Goal: Information Seeking & Learning: Compare options

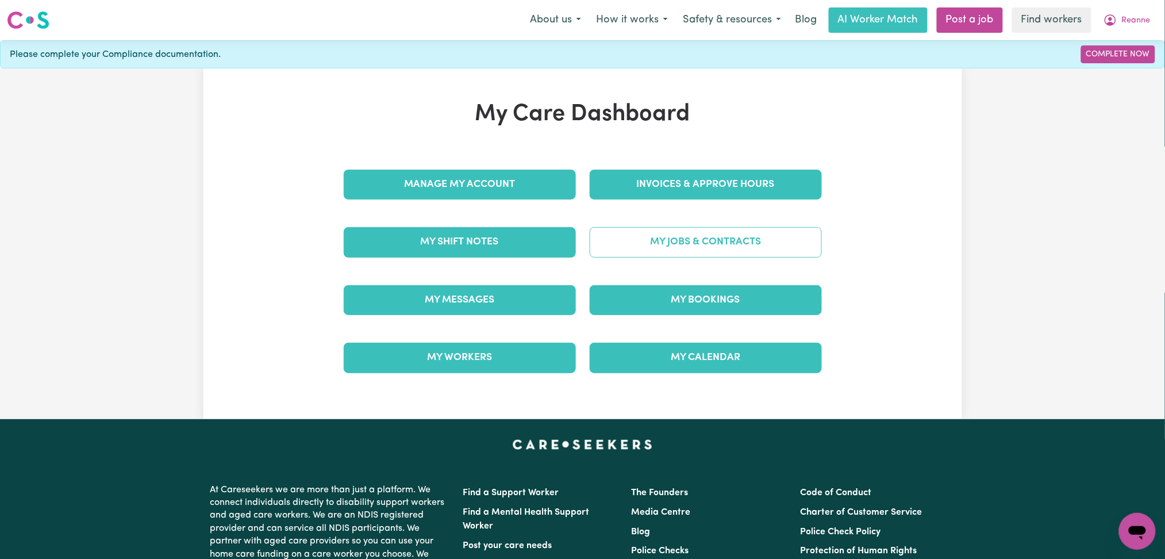
click at [644, 244] on link "My Jobs & Contracts" at bounding box center [706, 242] width 232 height 30
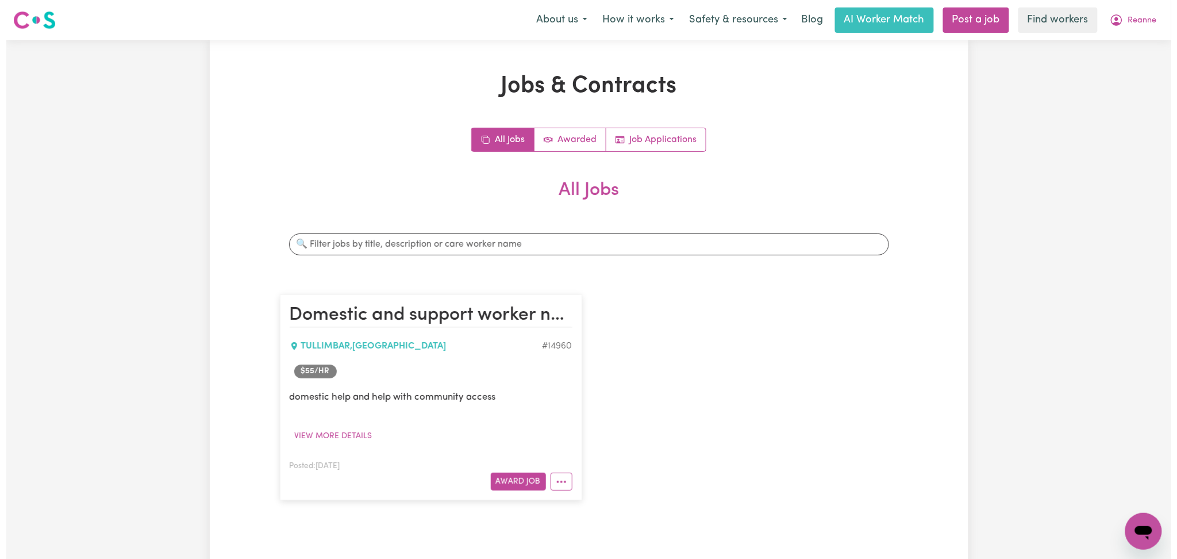
scroll to position [306, 0]
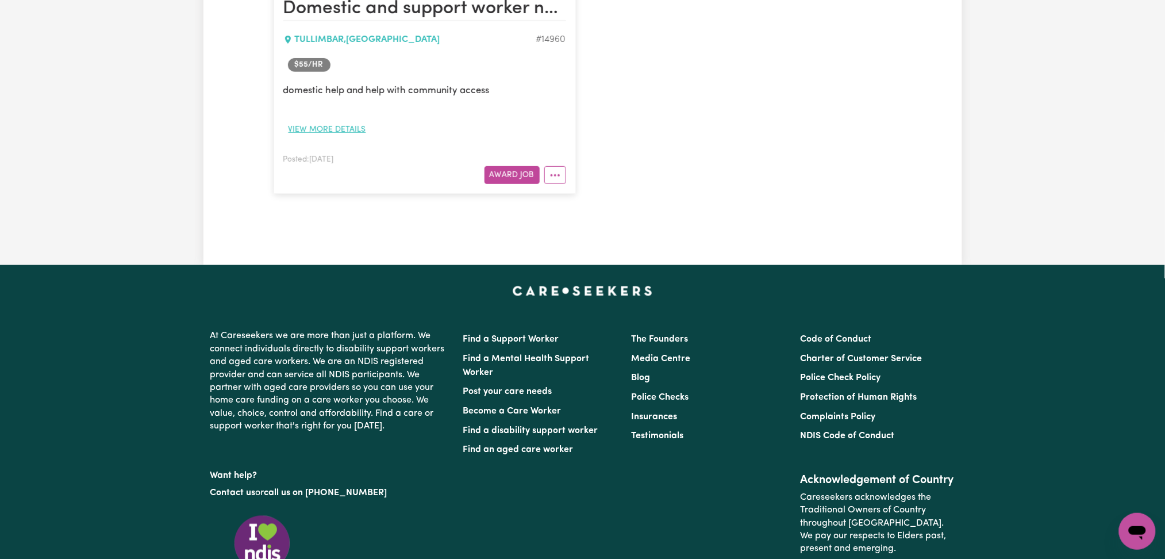
click at [326, 132] on button "View more details" at bounding box center [327, 130] width 88 height 18
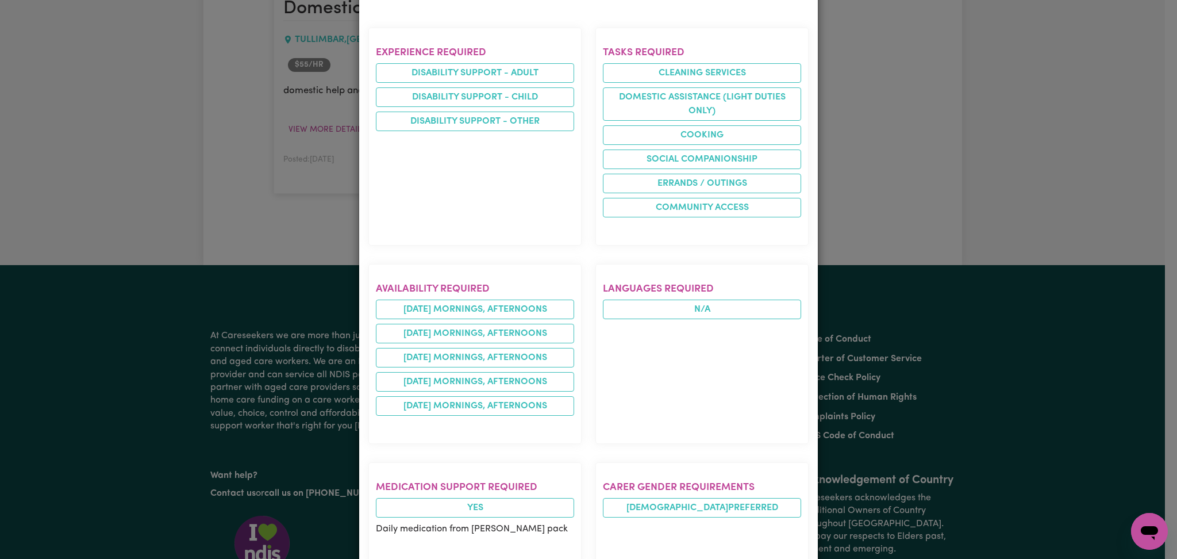
click at [449, 237] on section "Experience required Disability support - Adult Disability support - Child Disab…" at bounding box center [474, 137] width 213 height 218
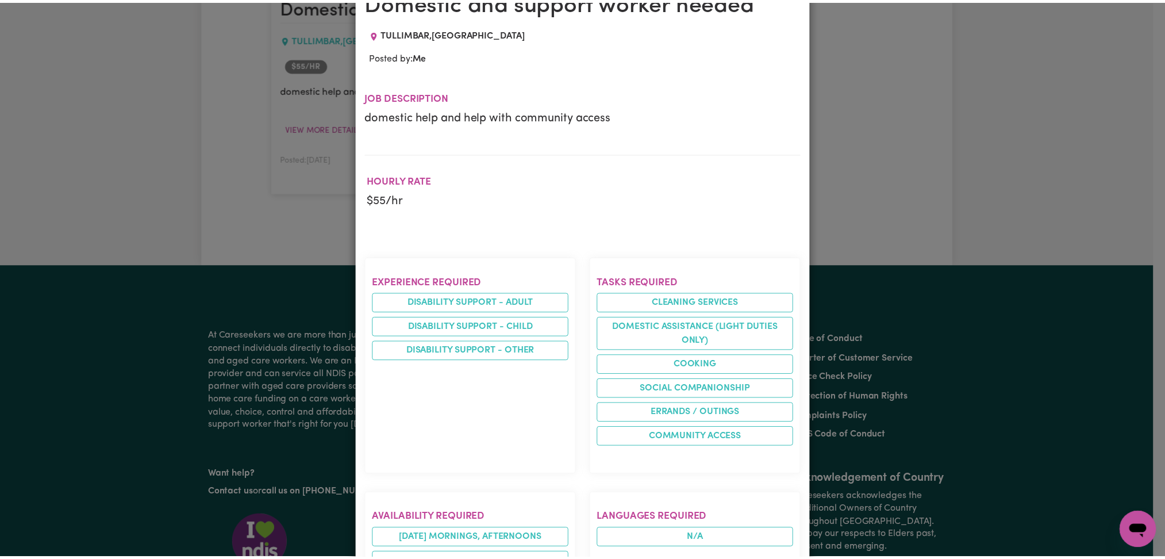
scroll to position [0, 0]
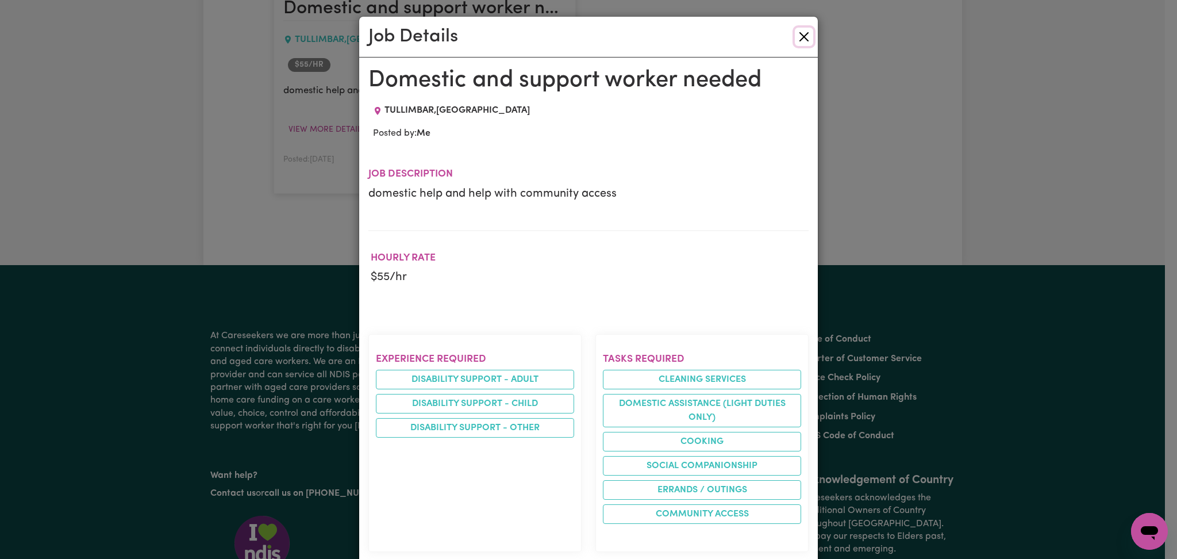
click at [795, 39] on button "Close" at bounding box center [804, 37] width 18 height 18
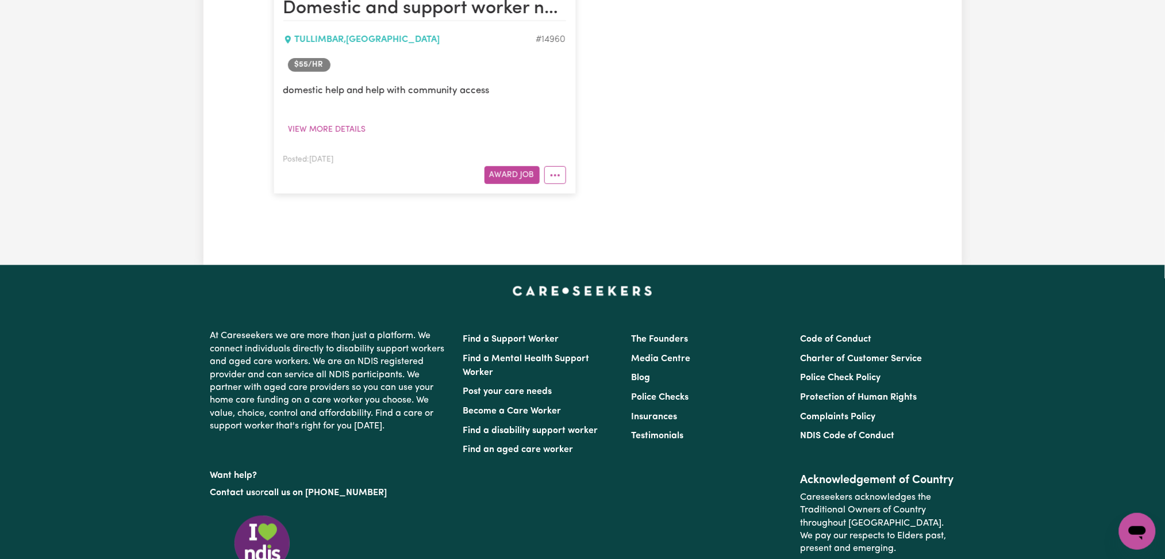
drag, startPoint x: 309, startPoint y: 158, endPoint x: 391, endPoint y: 158, distance: 82.2
click at [391, 158] on div "Posted: Aug 22, 2025" at bounding box center [353, 159] width 141 height 14
click at [393, 159] on div "Posted: Aug 22, 2025" at bounding box center [353, 159] width 141 height 14
drag, startPoint x: 353, startPoint y: 83, endPoint x: 400, endPoint y: 87, distance: 46.7
click at [398, 84] on p "domestic help and help with community access" at bounding box center [424, 90] width 283 height 14
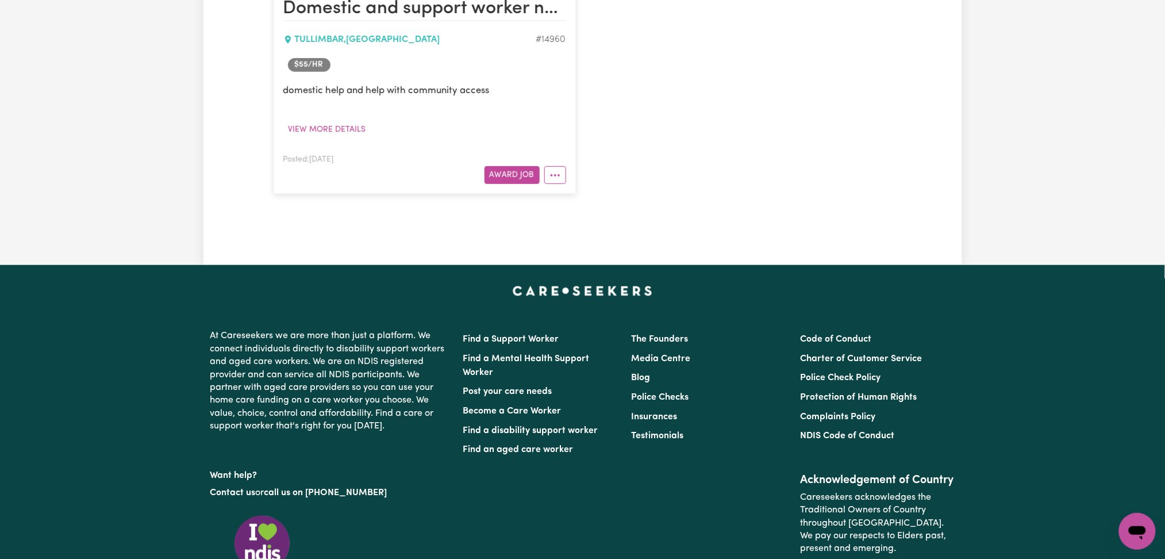
click at [423, 138] on div "domestic help and help with community access View more details" at bounding box center [424, 110] width 283 height 55
click at [306, 40] on div "TULLIMBAR , New South Wales" at bounding box center [409, 40] width 253 height 14
copy div "TULLIMBAR"
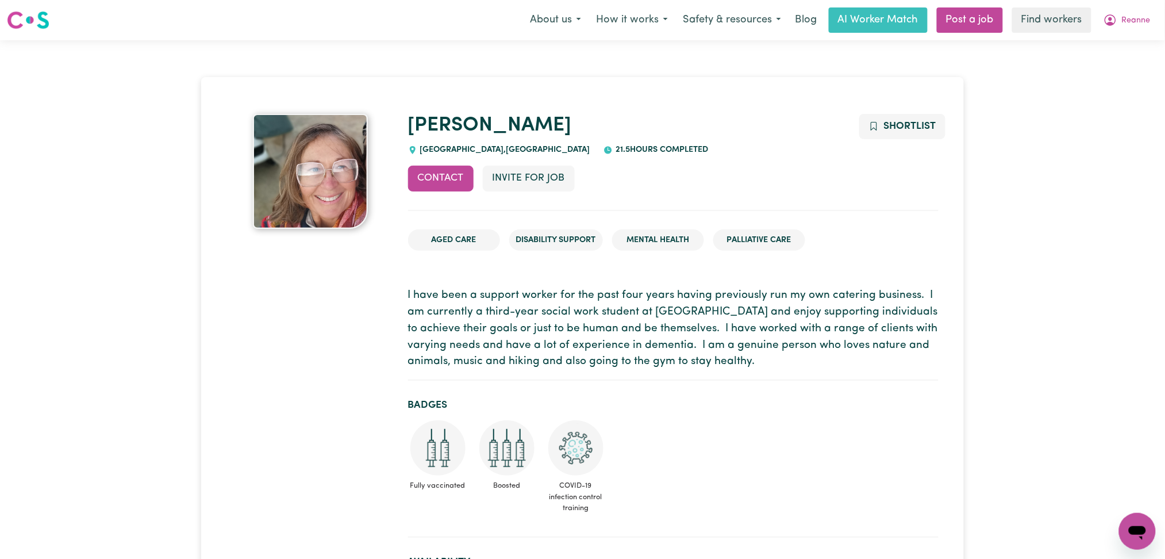
click at [584, 119] on h1 "[PERSON_NAME]" at bounding box center [673, 126] width 530 height 24
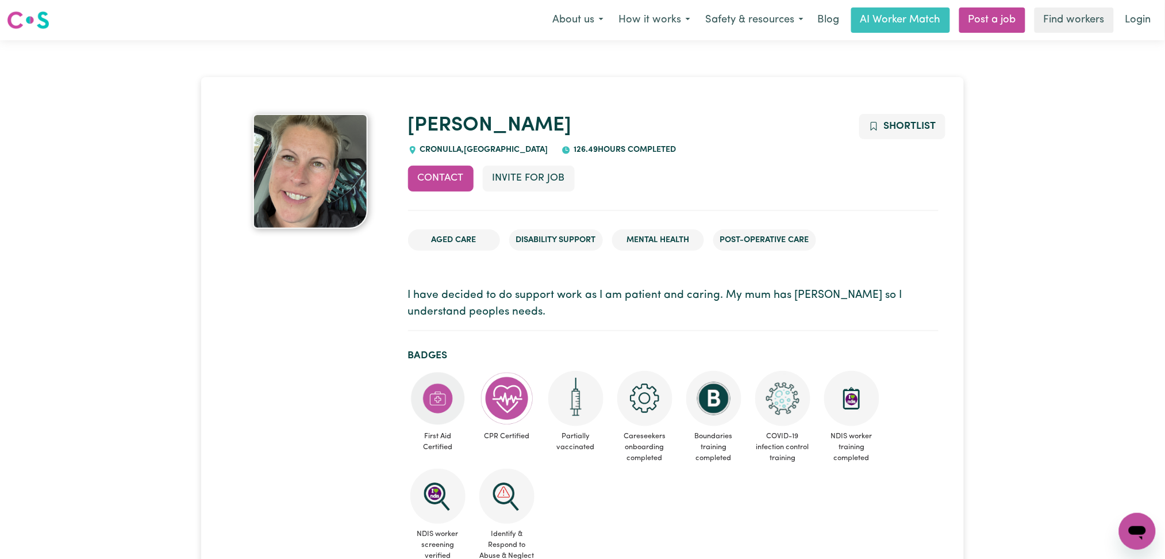
click at [493, 283] on section "I have decided to do support work as I am patient and caring. My mum has Parkin…" at bounding box center [673, 304] width 530 height 53
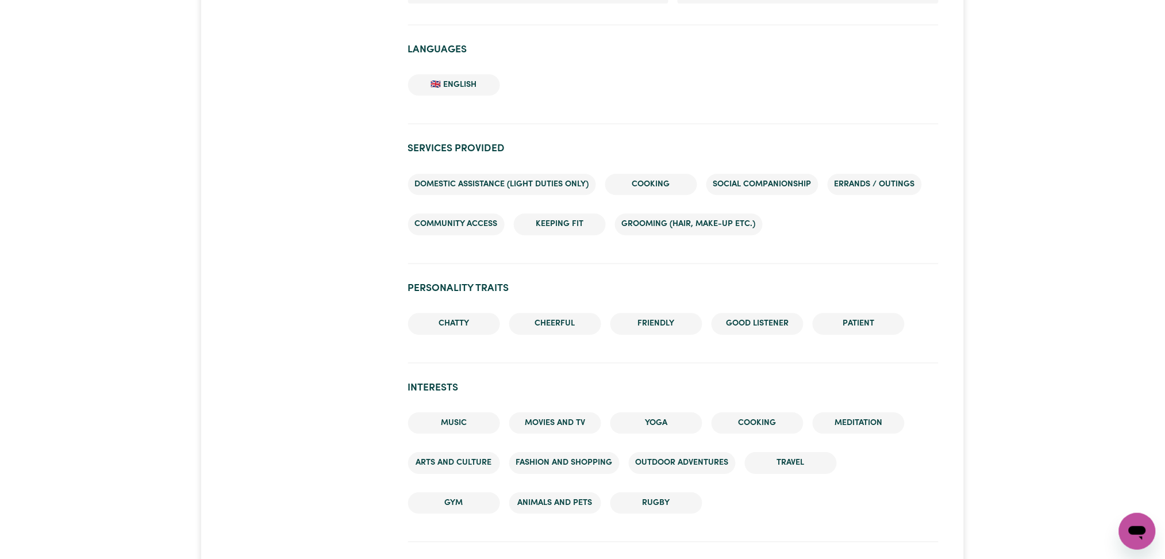
scroll to position [990, 0]
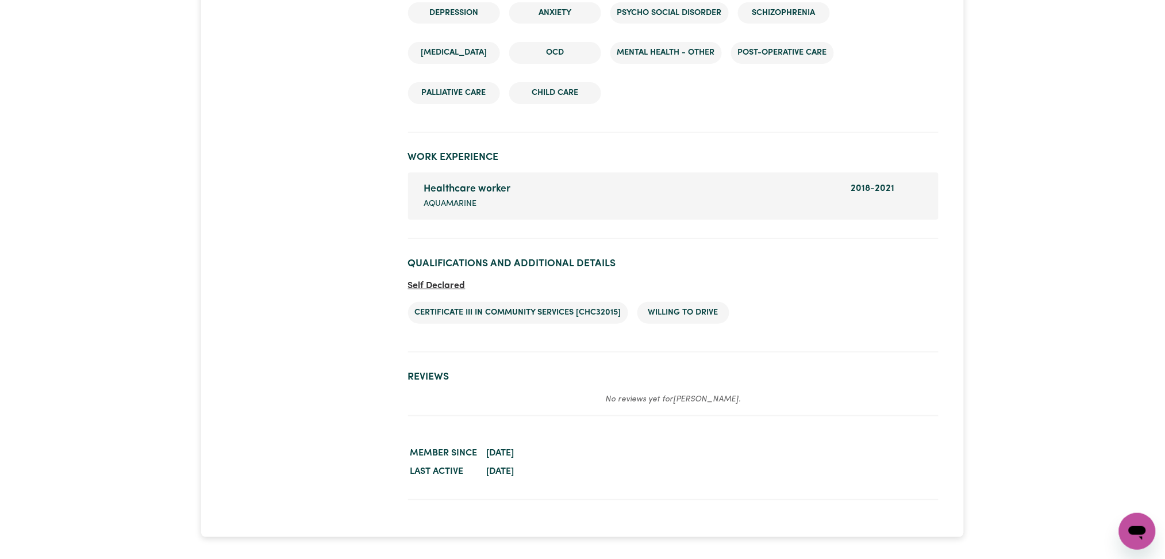
scroll to position [1706, 0]
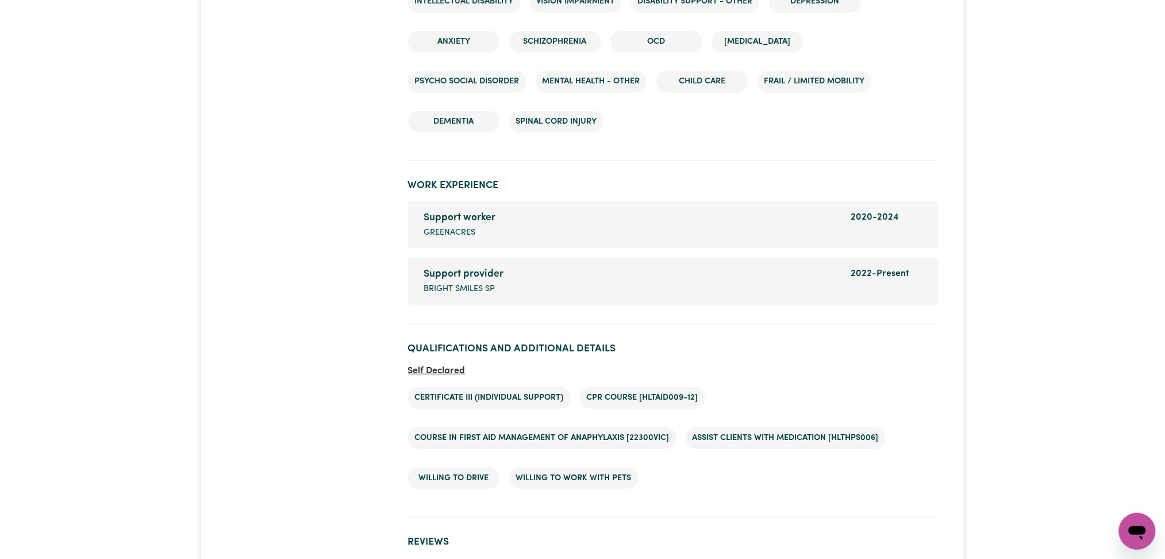
scroll to position [1573, 0]
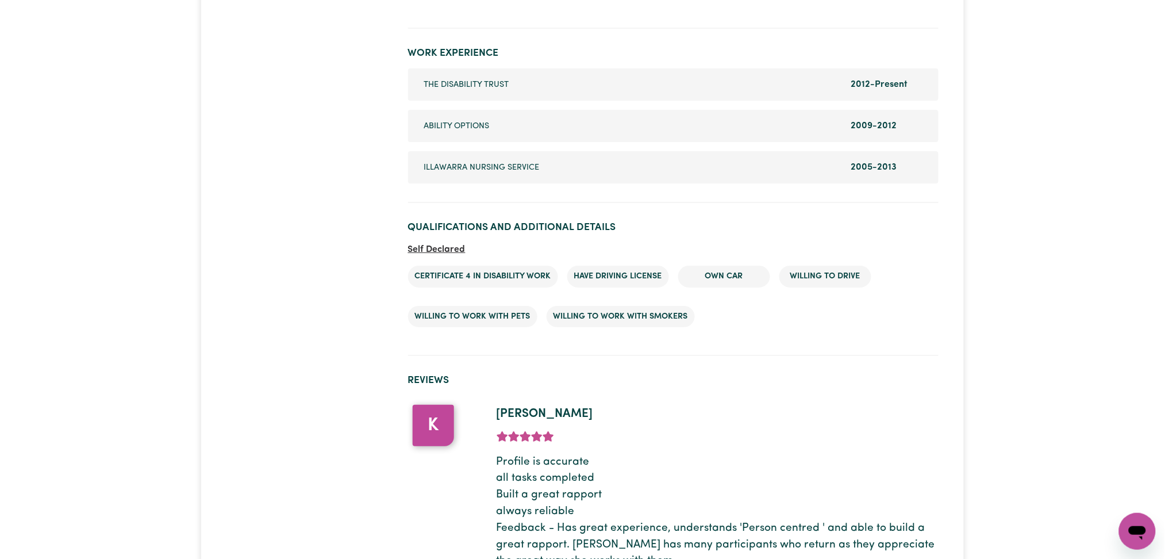
scroll to position [1493, 0]
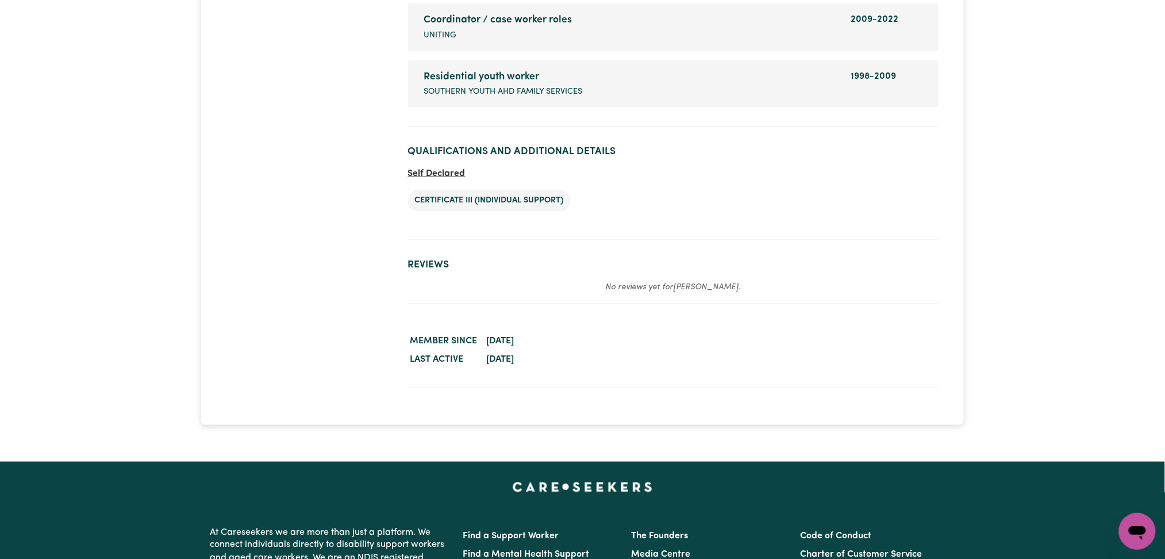
scroll to position [1468, 0]
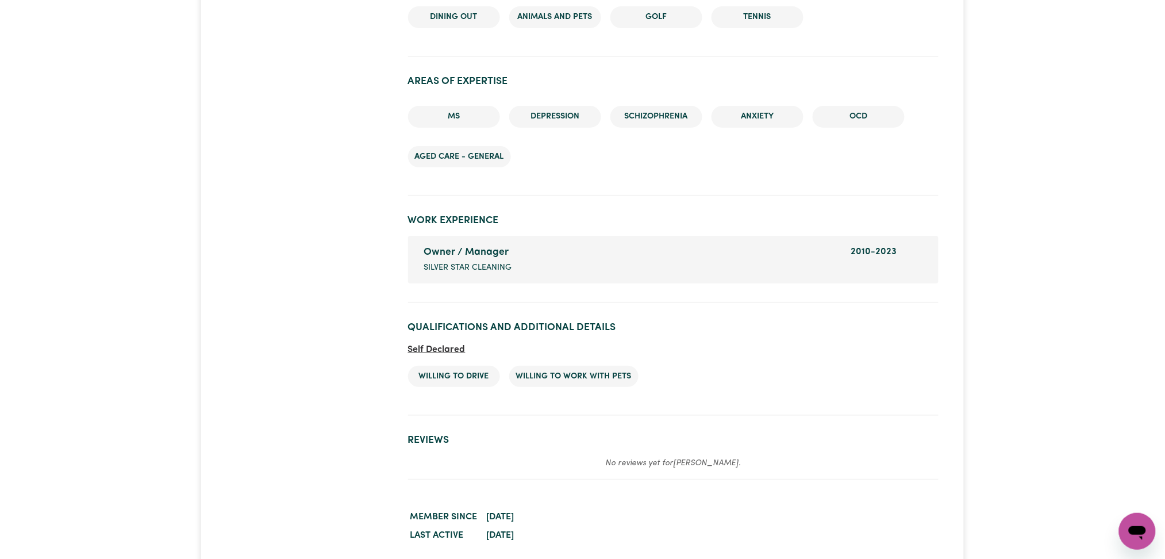
scroll to position [1509, 0]
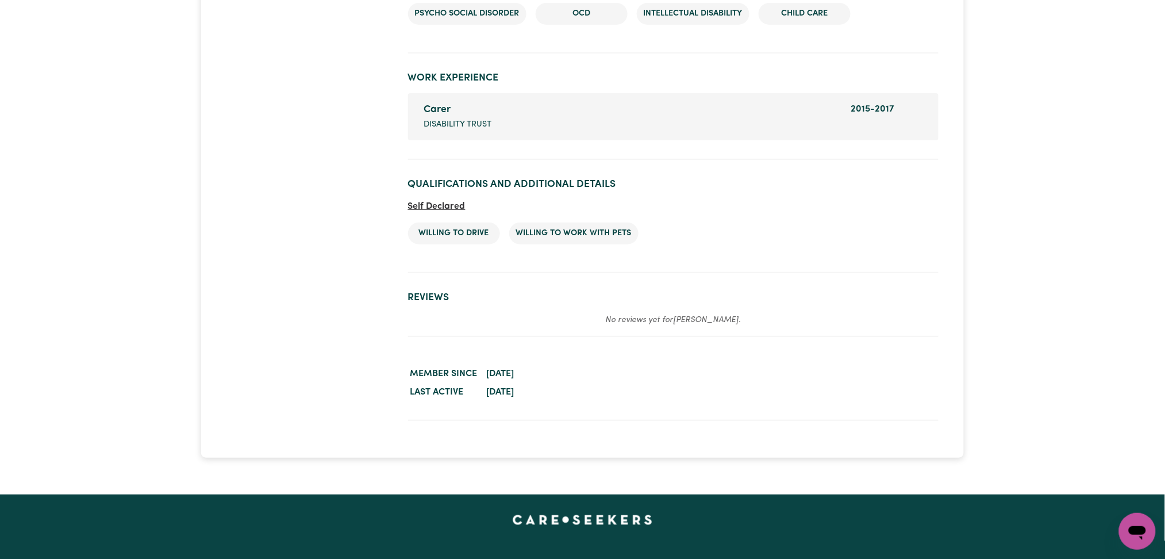
scroll to position [1684, 0]
